Goal: Information Seeking & Learning: Learn about a topic

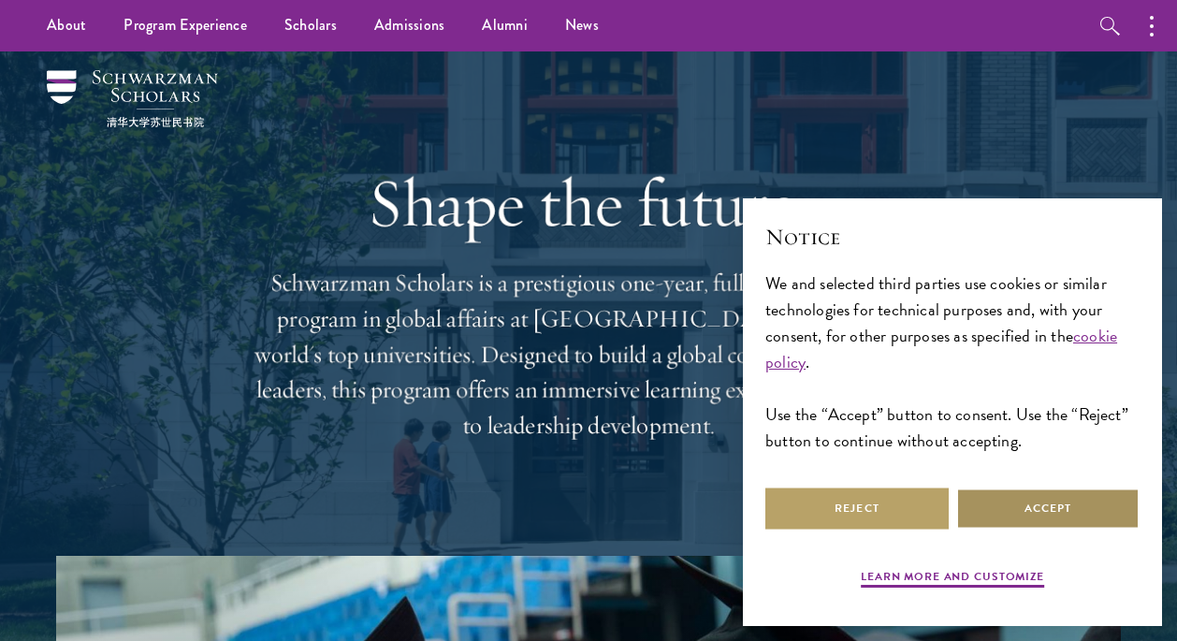
click at [1018, 517] on button "Accept" at bounding box center [1047, 508] width 183 height 42
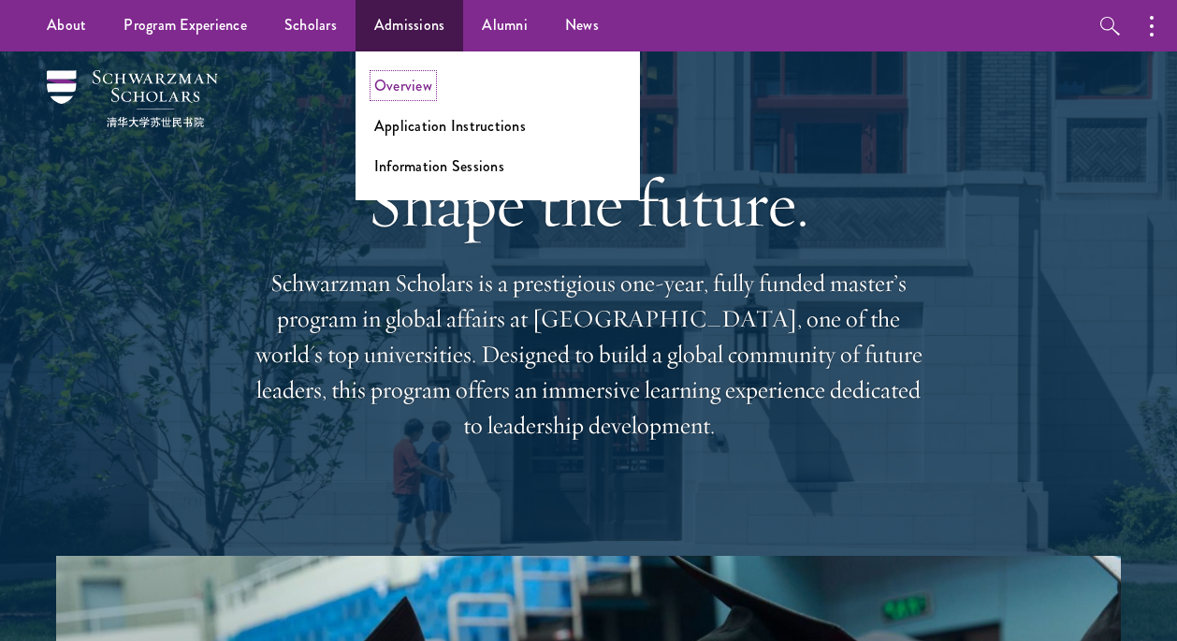
click at [402, 88] on link "Overview" at bounding box center [403, 86] width 58 height 22
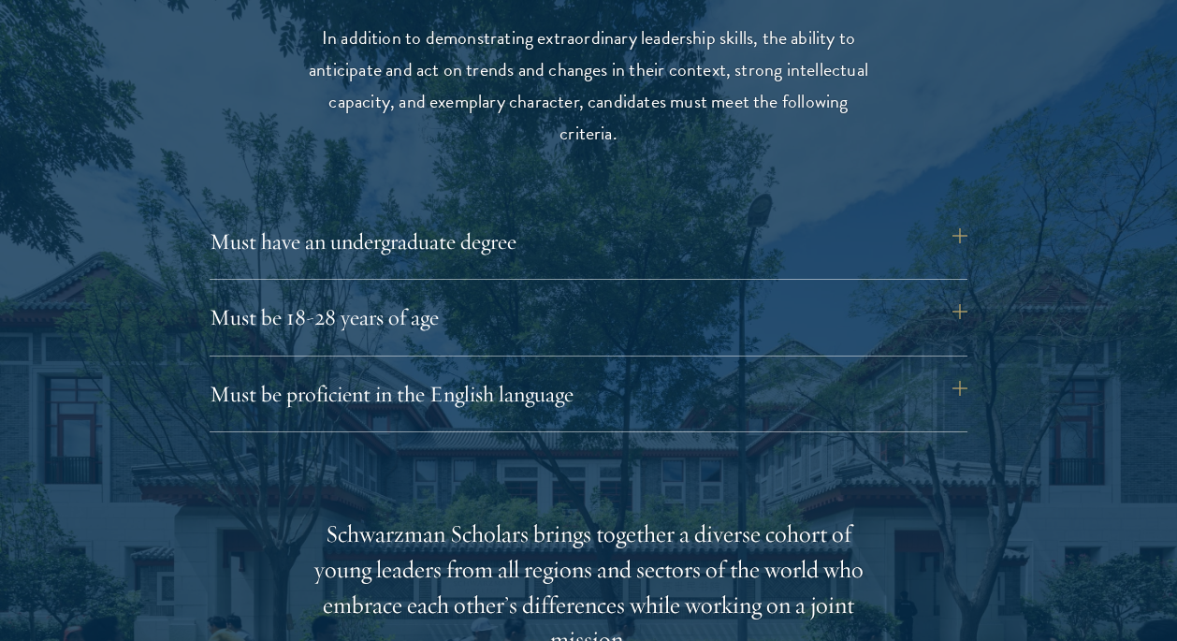
scroll to position [2468, 0]
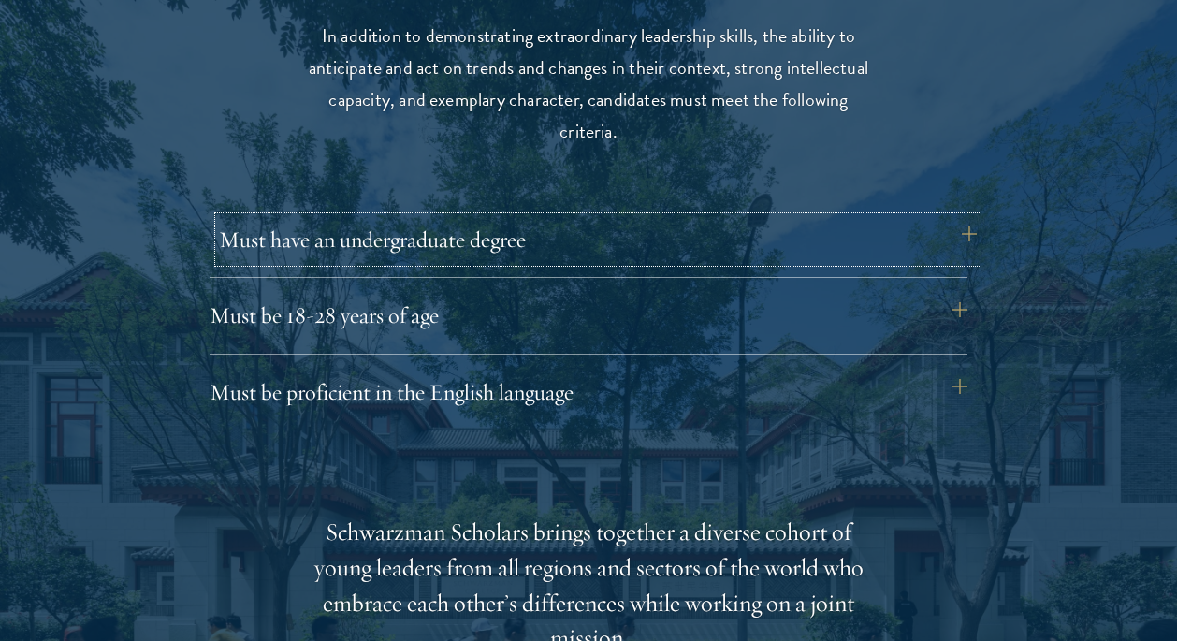
click at [499, 235] on button "Must have an undergraduate degree" at bounding box center [598, 239] width 758 height 45
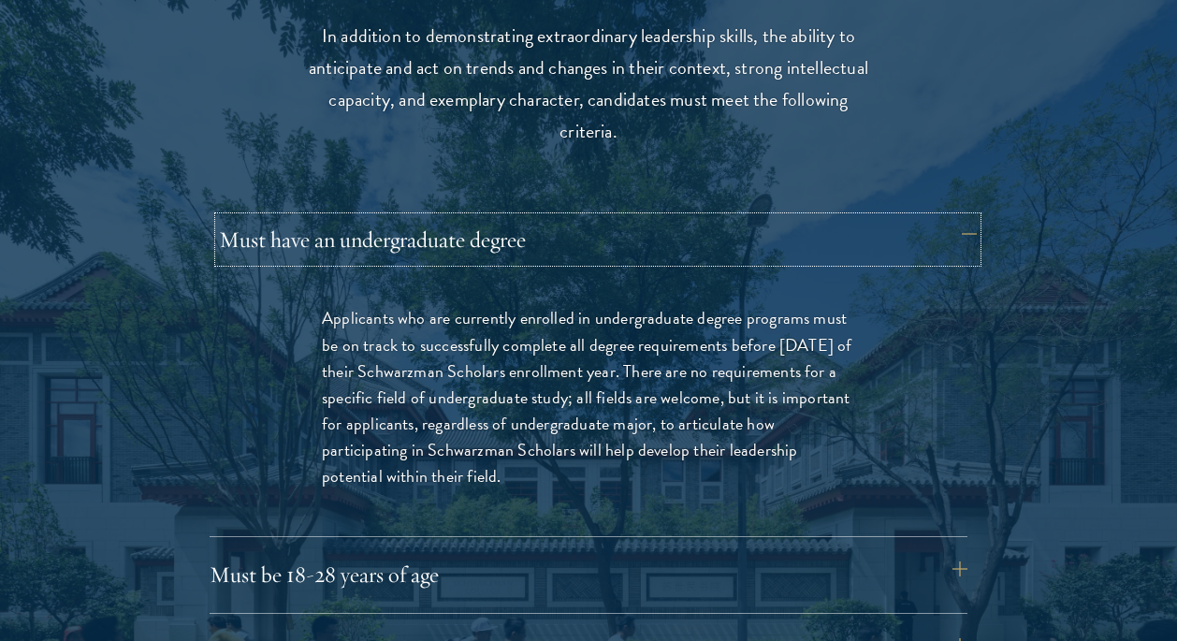
click at [501, 233] on button "Must have an undergraduate degree" at bounding box center [598, 239] width 758 height 45
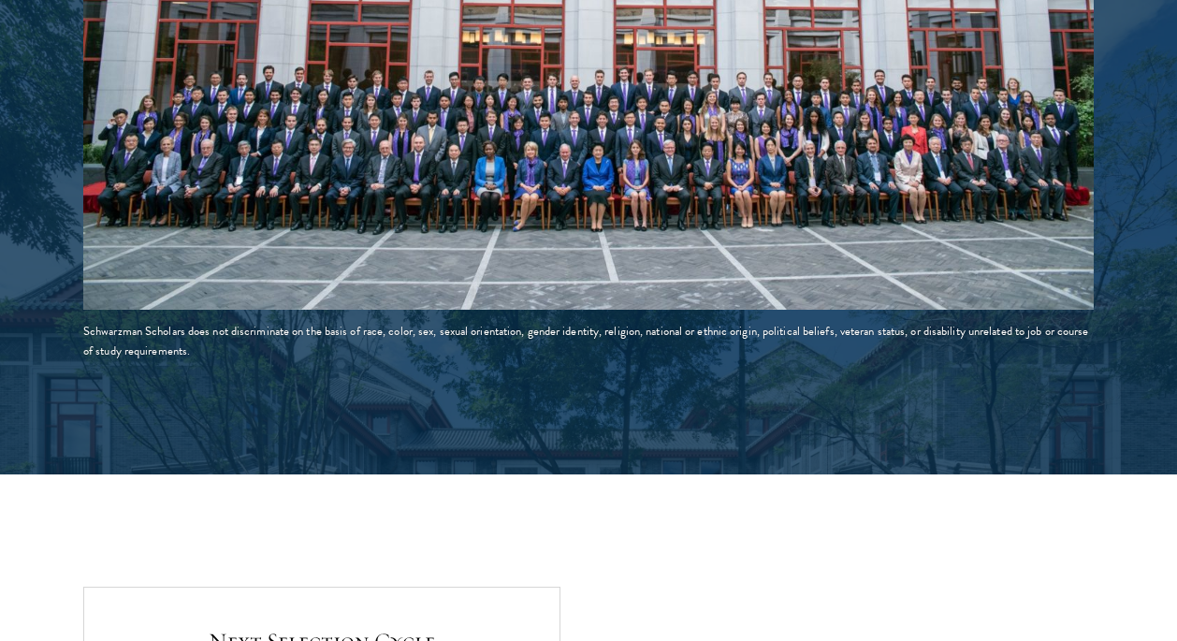
scroll to position [3414, 0]
